Goal: Navigation & Orientation: Find specific page/section

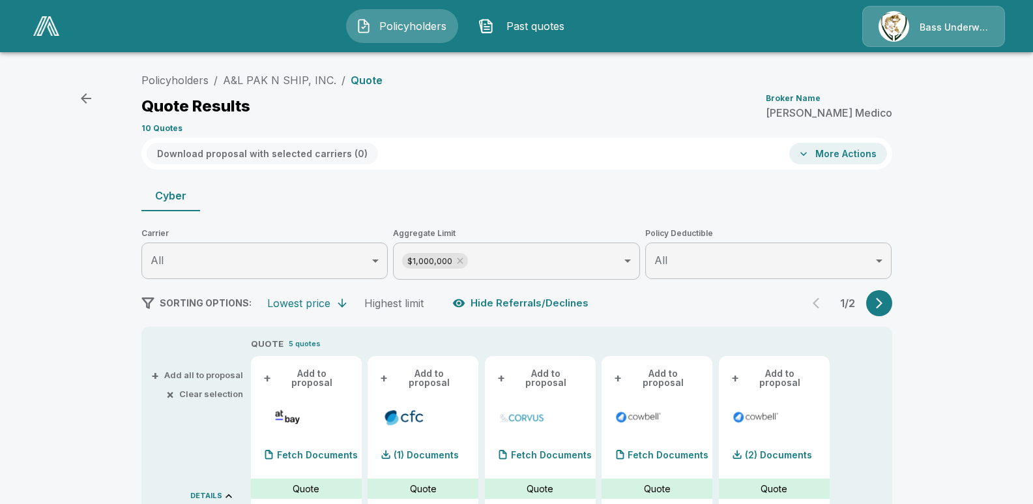
scroll to position [261, 0]
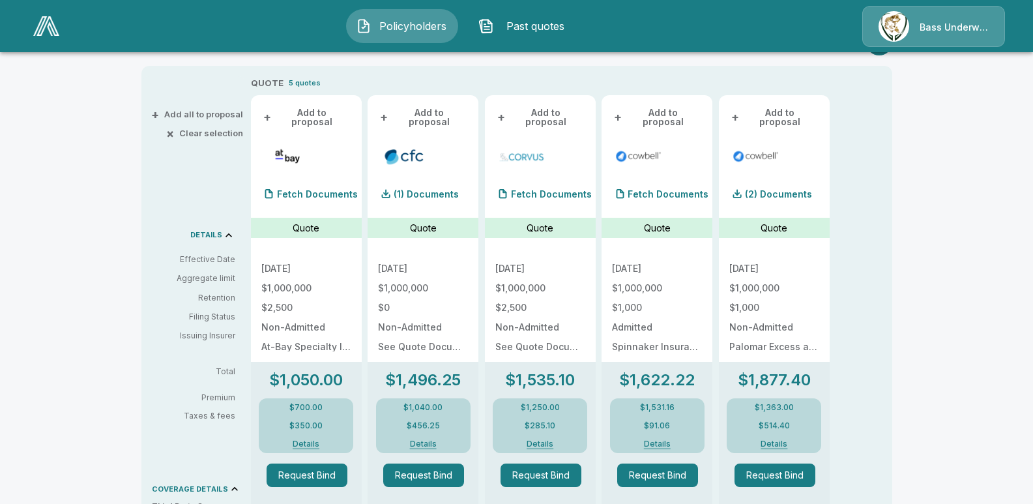
click at [883, 136] on div "QUOTE 5 quotes + Add to proposal Fetch Documents Quote [DATE] $1,000,000 $2,500…" at bounding box center [571, 475] width 641 height 798
click at [703, 38] on div "Policyholders Past quotes Bass Underwriters" at bounding box center [516, 26] width 1008 height 42
click at [961, 43] on div "Bass Underwriters" at bounding box center [933, 26] width 143 height 41
click at [834, 34] on div "Policyholders Past quotes Bass Underwriters" at bounding box center [516, 26] width 1008 height 42
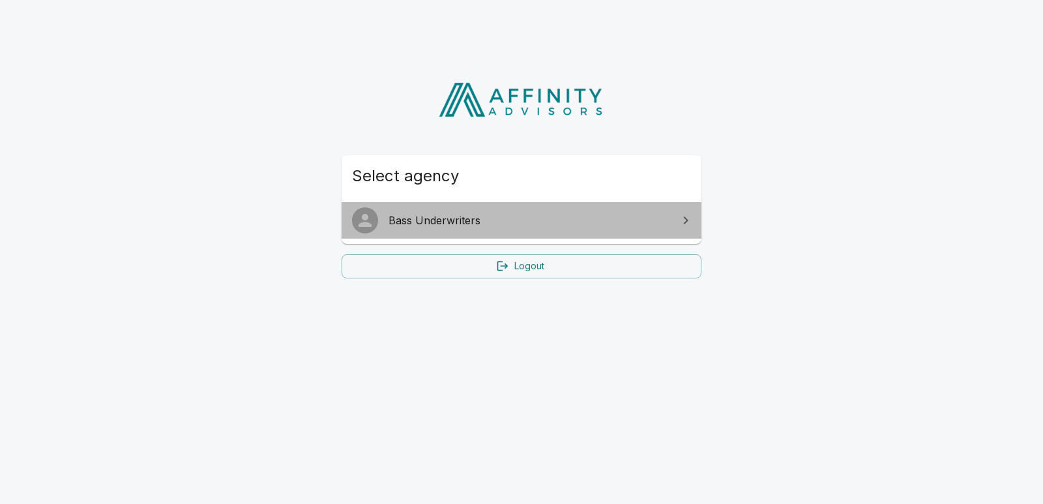
click at [462, 221] on span "Bass Underwriters" at bounding box center [530, 221] width 282 height 16
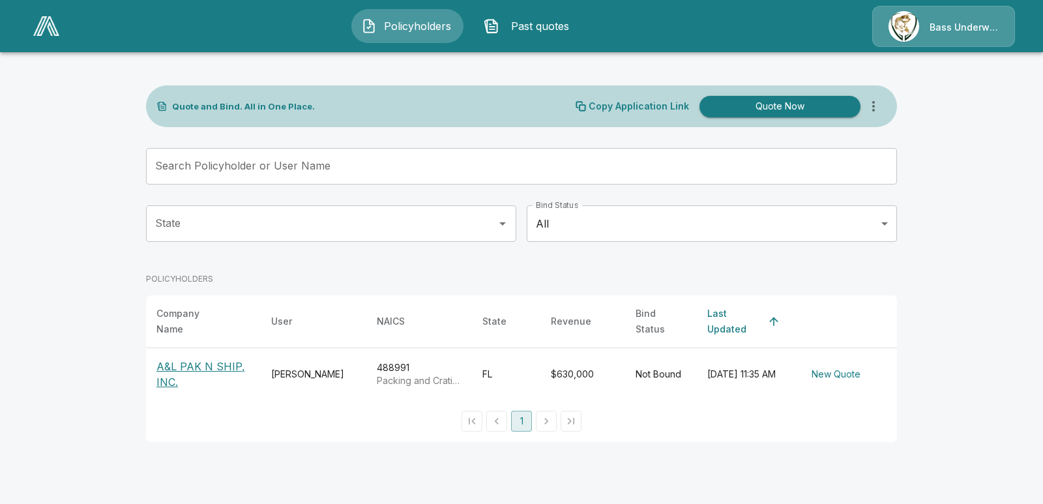
click at [406, 263] on div "POLICYHOLDERS" at bounding box center [521, 279] width 751 height 33
click at [985, 35] on div "Bass Underwriters" at bounding box center [943, 26] width 143 height 41
click at [916, 21] on div "Bass Underwriters" at bounding box center [943, 26] width 143 height 41
